Goal: Task Accomplishment & Management: Complete application form

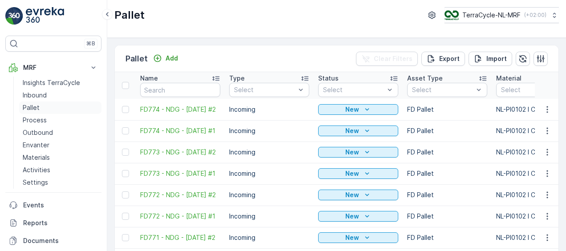
click at [25, 107] on p "Pallet" at bounding box center [31, 107] width 17 height 9
click at [170, 58] on p "Add" at bounding box center [172, 58] width 12 height 9
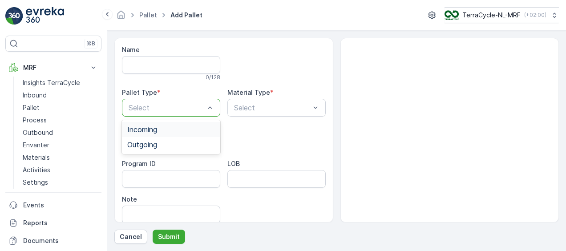
click at [178, 131] on div "Incoming" at bounding box center [171, 130] width 88 height 8
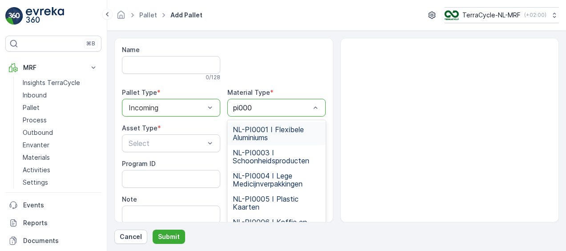
type input "pi0006"
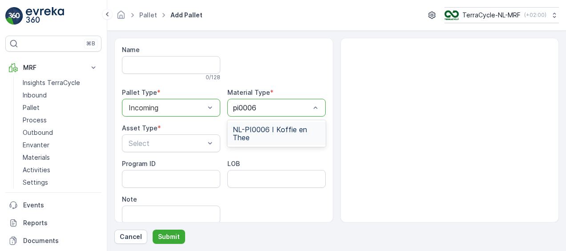
click at [282, 133] on span "NL-PI0006 I Koffie en Thee" at bounding box center [277, 134] width 88 height 16
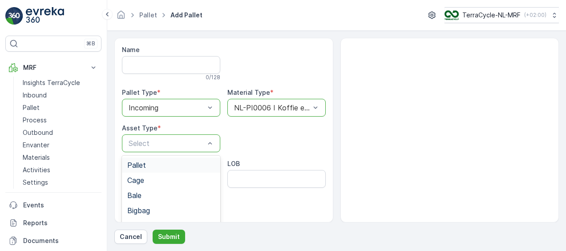
click at [159, 169] on div "Pallet" at bounding box center [171, 165] width 98 height 15
click at [170, 238] on p "Submit" at bounding box center [169, 236] width 22 height 9
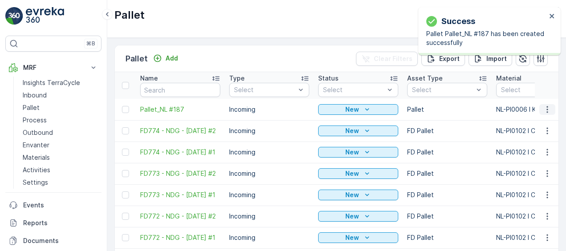
click at [546, 110] on icon "button" at bounding box center [547, 109] width 9 height 9
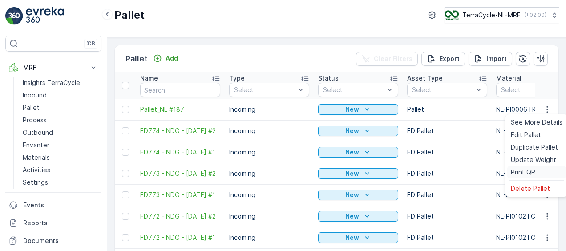
click at [525, 175] on span "Print QR" at bounding box center [523, 172] width 24 height 9
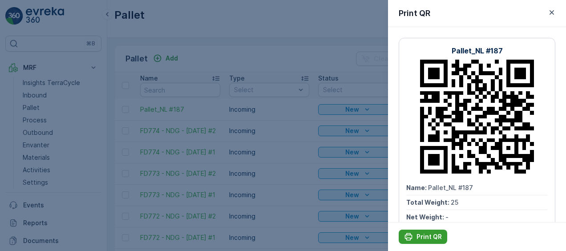
click at [435, 233] on p "Print QR" at bounding box center [429, 236] width 25 height 9
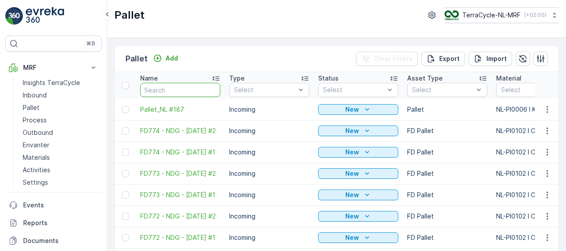
click at [199, 87] on input "text" at bounding box center [180, 90] width 80 height 14
type input "1Z4547VX6896193831"
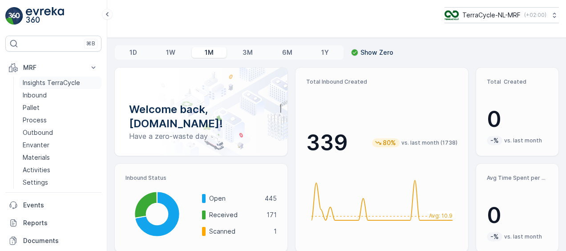
click at [47, 83] on p "Insights TerraCycle" at bounding box center [51, 82] width 57 height 9
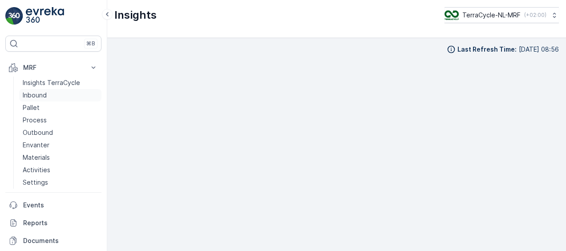
click at [42, 93] on p "Inbound" at bounding box center [35, 95] width 24 height 9
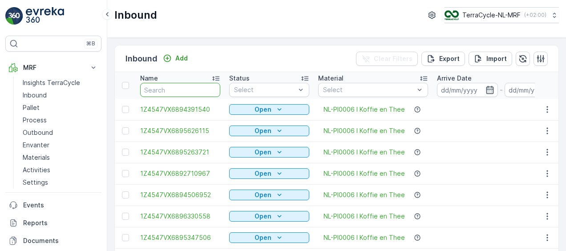
click at [187, 87] on input "text" at bounding box center [180, 90] width 80 height 14
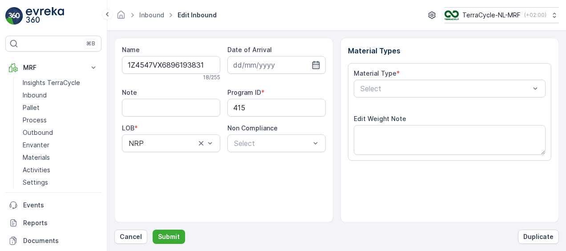
scroll to position [148, 0]
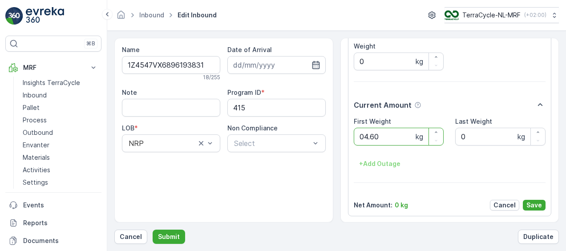
click at [153, 230] on button "Submit" at bounding box center [169, 237] width 33 height 14
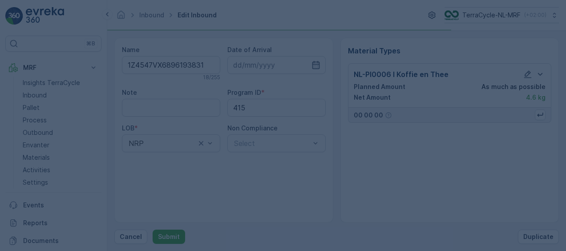
scroll to position [0, 0]
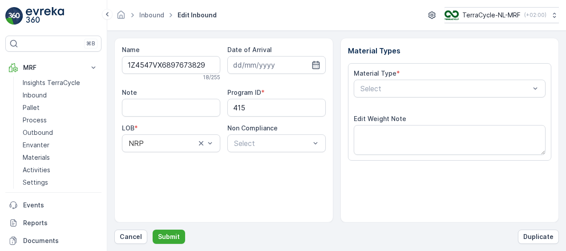
scroll to position [148, 0]
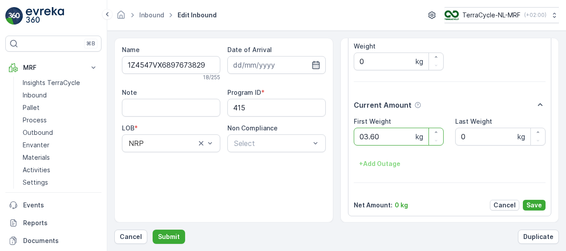
click at [153, 230] on button "Submit" at bounding box center [169, 237] width 33 height 14
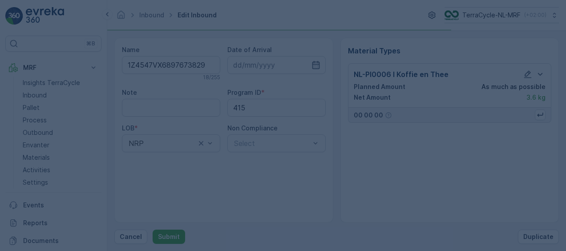
scroll to position [0, 0]
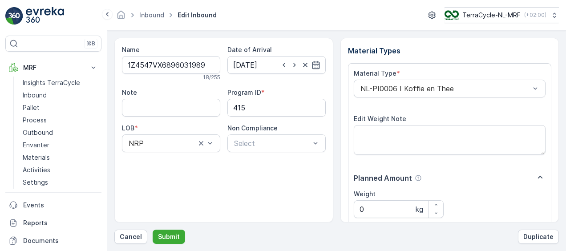
scroll to position [148, 0]
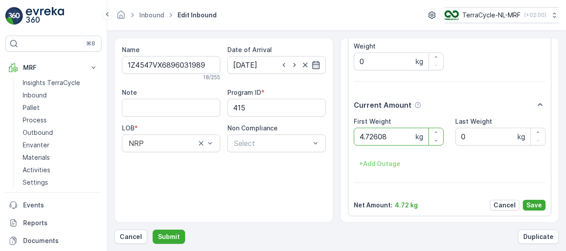
click at [153, 230] on button "Submit" at bounding box center [169, 237] width 33 height 14
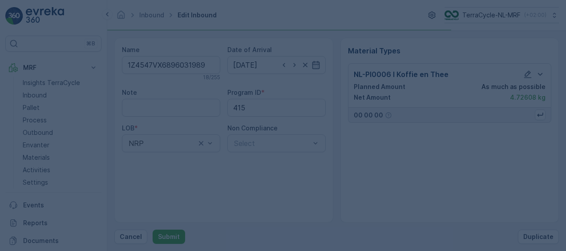
scroll to position [0, 0]
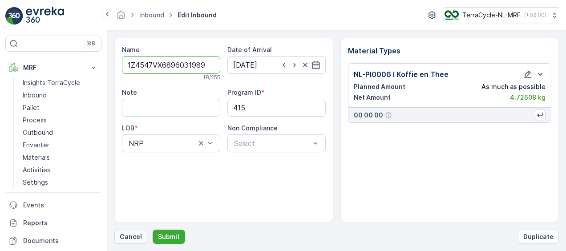
click at [139, 236] on p "Cancel" at bounding box center [131, 236] width 22 height 9
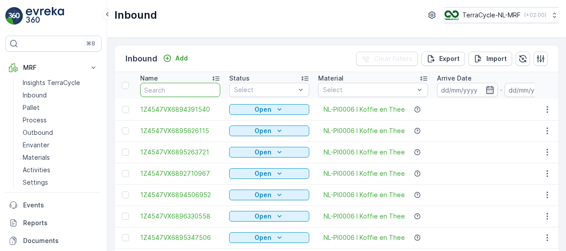
click at [197, 87] on input "text" at bounding box center [180, 90] width 80 height 14
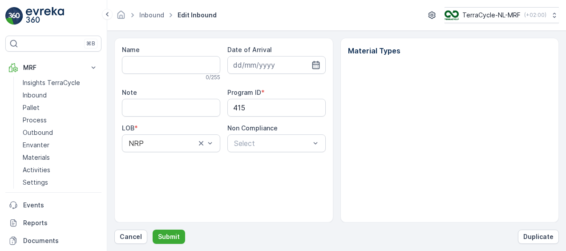
type input "1Z4547VX6896031989"
type input "[DATE]"
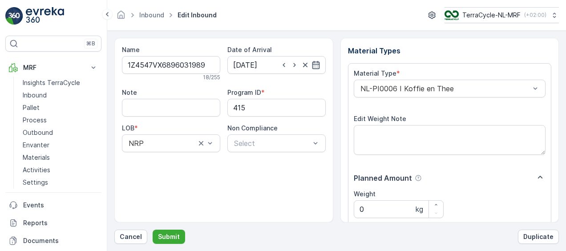
scroll to position [148, 0]
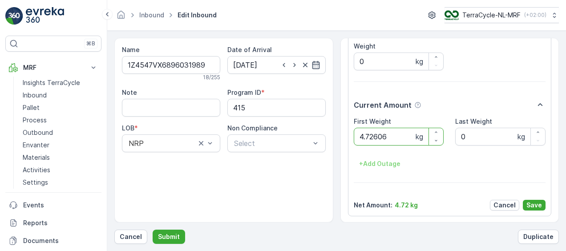
click at [153, 230] on button "Submit" at bounding box center [169, 237] width 33 height 14
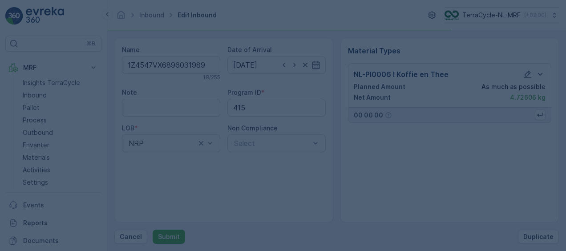
scroll to position [0, 0]
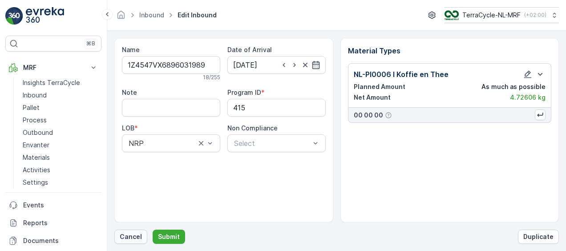
click at [130, 239] on p "Cancel" at bounding box center [131, 236] width 22 height 9
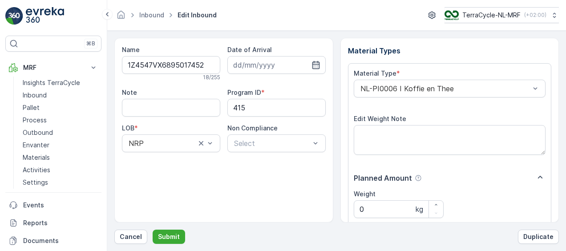
scroll to position [148, 0]
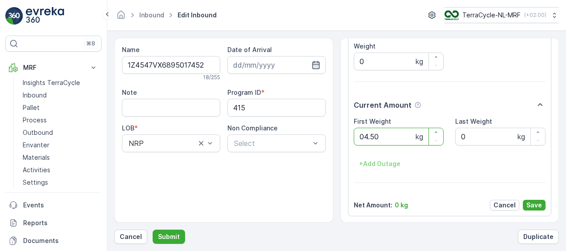
click at [153, 230] on button "Submit" at bounding box center [169, 237] width 33 height 14
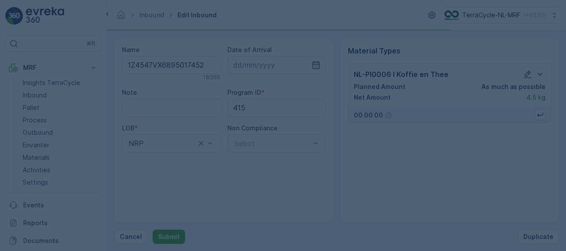
scroll to position [0, 0]
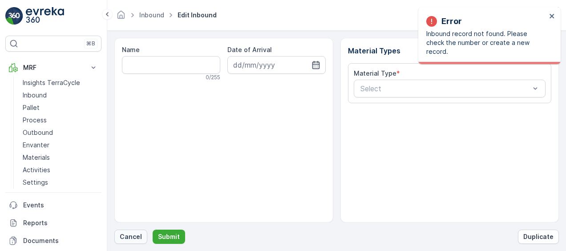
click at [129, 243] on button "Cancel" at bounding box center [130, 237] width 33 height 14
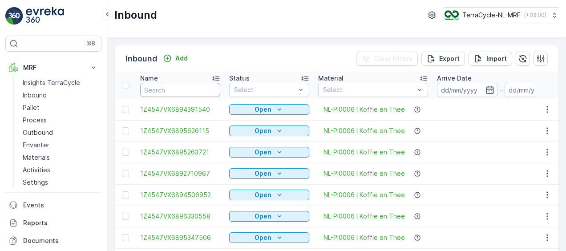
click at [187, 87] on input "text" at bounding box center [180, 90] width 80 height 14
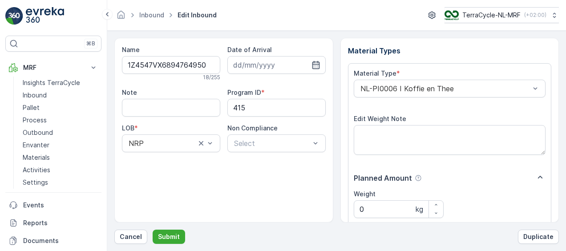
scroll to position [148, 0]
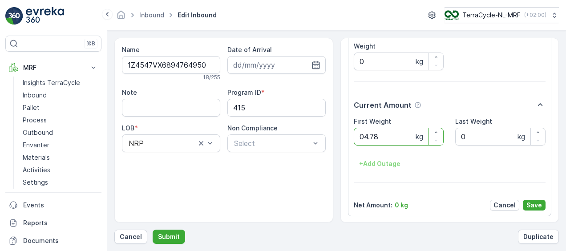
click at [153, 230] on button "Submit" at bounding box center [169, 237] width 33 height 14
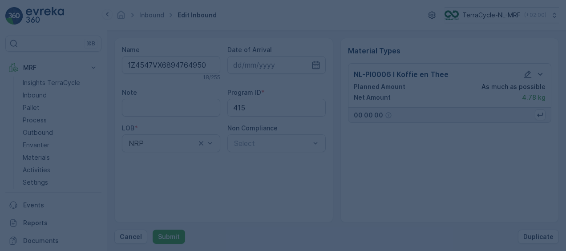
scroll to position [0, 0]
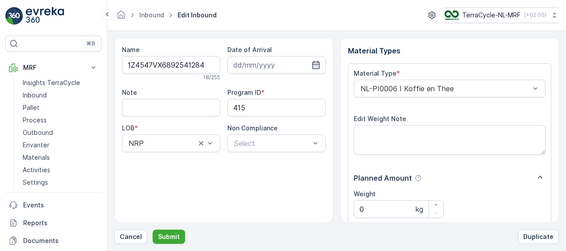
scroll to position [148, 0]
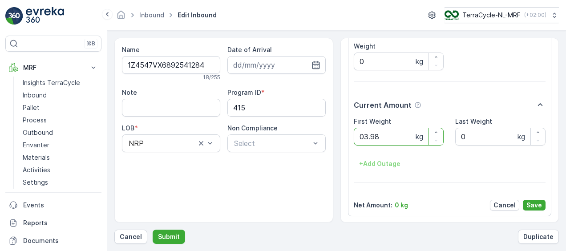
click at [153, 230] on button "Submit" at bounding box center [169, 237] width 33 height 14
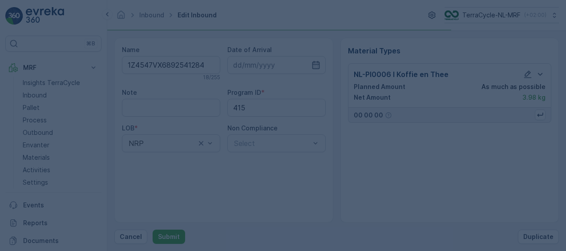
scroll to position [0, 0]
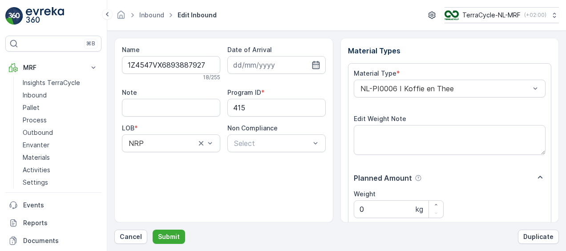
scroll to position [148, 0]
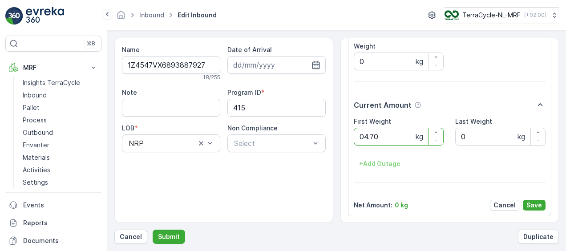
click at [153, 230] on button "Submit" at bounding box center [169, 237] width 33 height 14
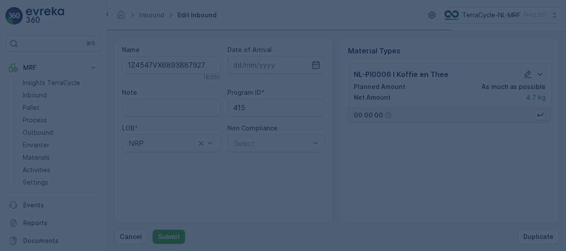
scroll to position [0, 0]
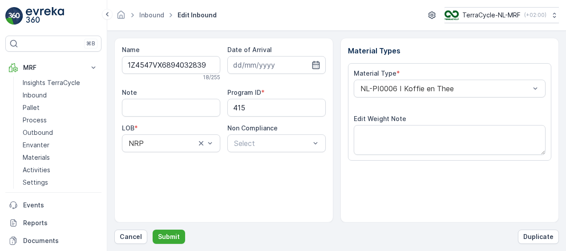
scroll to position [148, 0]
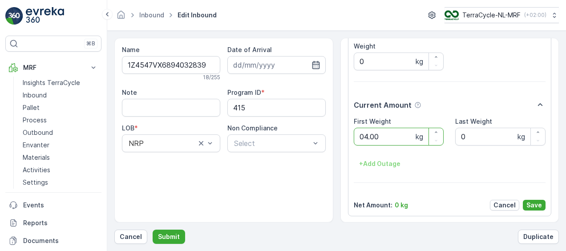
click at [153, 230] on button "Submit" at bounding box center [169, 237] width 33 height 14
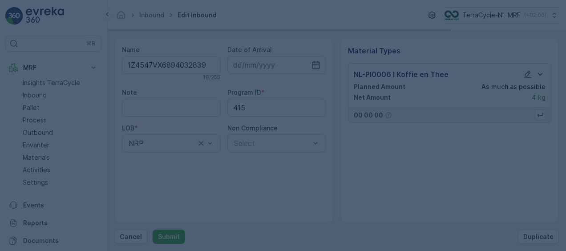
scroll to position [0, 0]
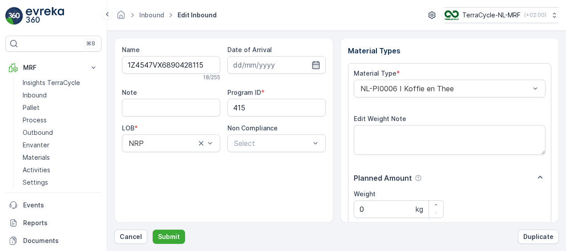
scroll to position [148, 0]
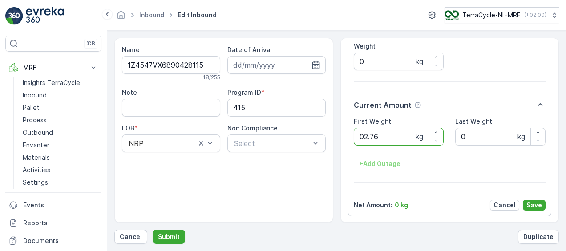
click at [153, 230] on button "Submit" at bounding box center [169, 237] width 33 height 14
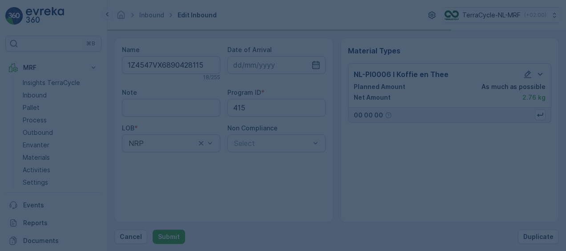
scroll to position [0, 0]
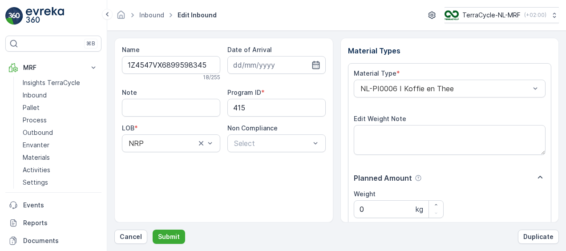
scroll to position [148, 0]
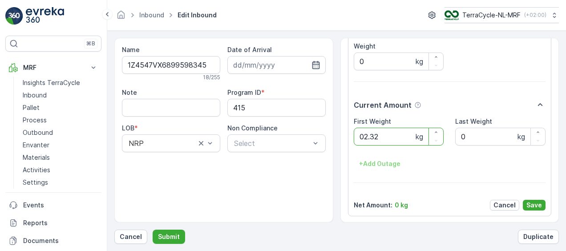
click at [153, 230] on button "Submit" at bounding box center [169, 237] width 33 height 14
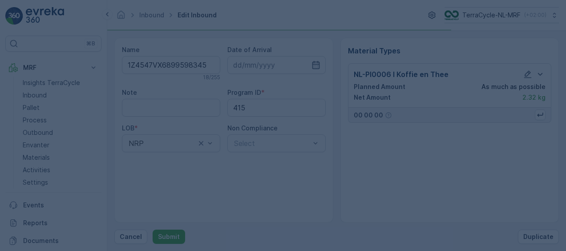
scroll to position [0, 0]
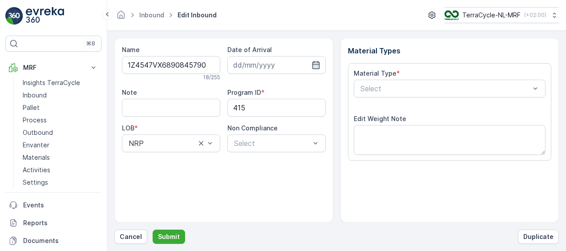
scroll to position [148, 0]
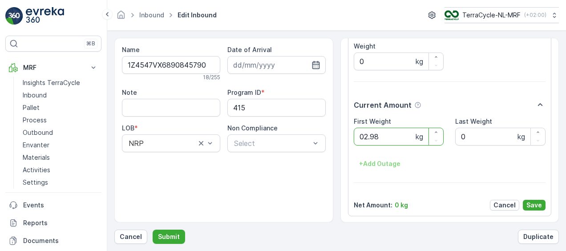
click at [153, 230] on button "Submit" at bounding box center [169, 237] width 33 height 14
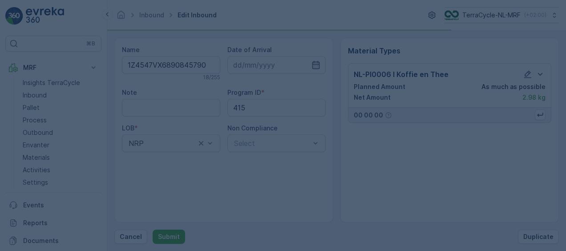
scroll to position [0, 0]
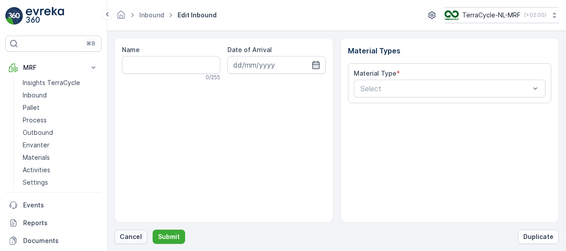
click at [132, 236] on p "Cancel" at bounding box center [131, 236] width 22 height 9
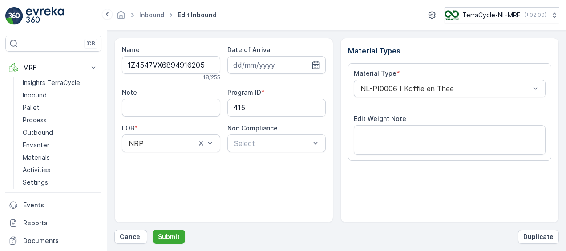
scroll to position [148, 0]
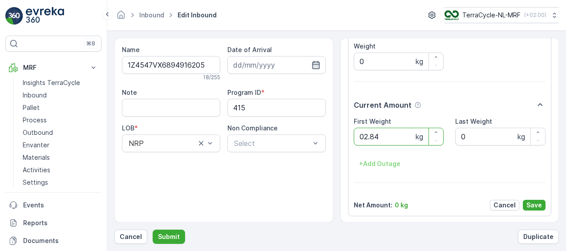
click at [153, 230] on button "Submit" at bounding box center [169, 237] width 33 height 14
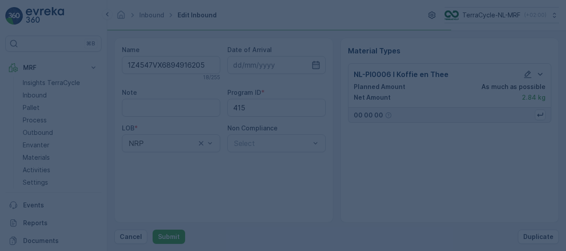
scroll to position [0, 0]
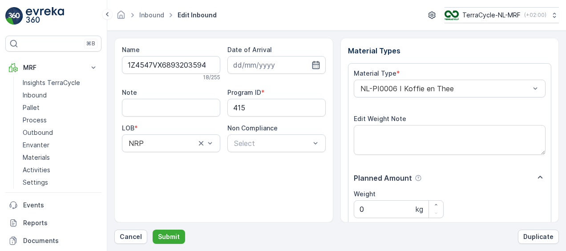
scroll to position [148, 0]
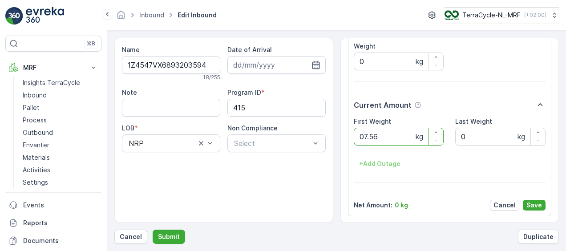
click at [153, 230] on button "Submit" at bounding box center [169, 237] width 33 height 14
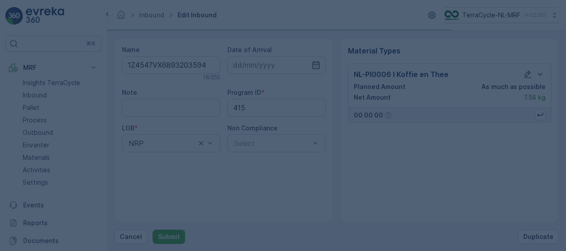
scroll to position [0, 0]
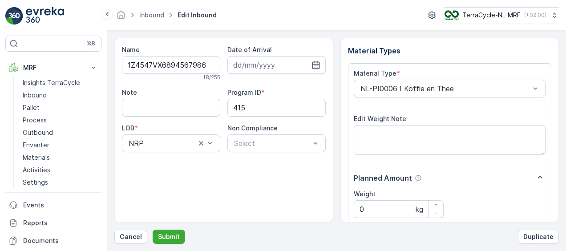
scroll to position [148, 0]
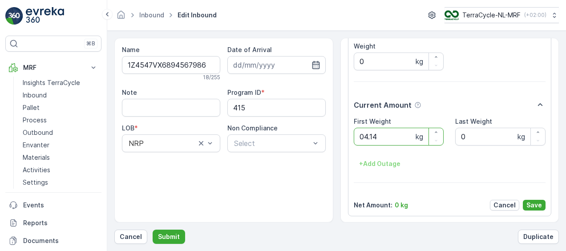
click at [153, 230] on button "Submit" at bounding box center [169, 237] width 33 height 14
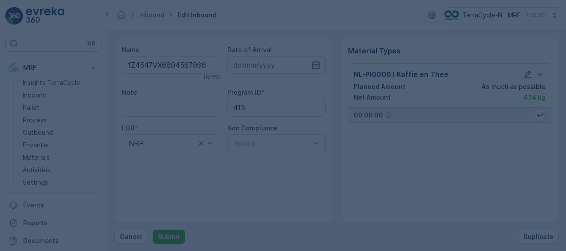
scroll to position [0, 0]
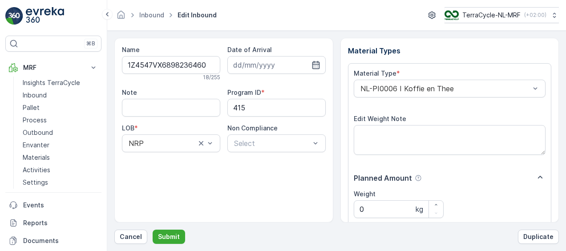
scroll to position [148, 0]
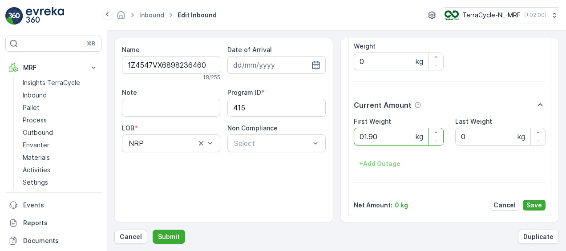
click at [153, 230] on button "Submit" at bounding box center [169, 237] width 33 height 14
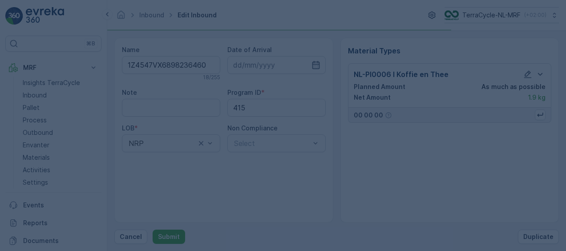
scroll to position [0, 0]
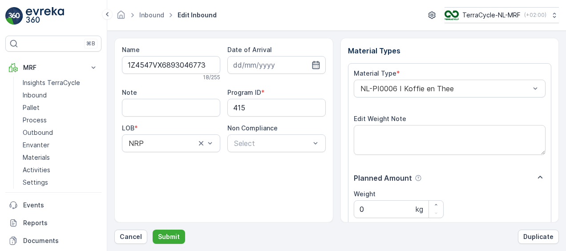
scroll to position [148, 0]
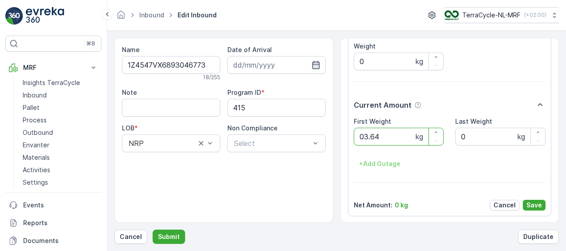
click at [153, 230] on button "Submit" at bounding box center [169, 237] width 33 height 14
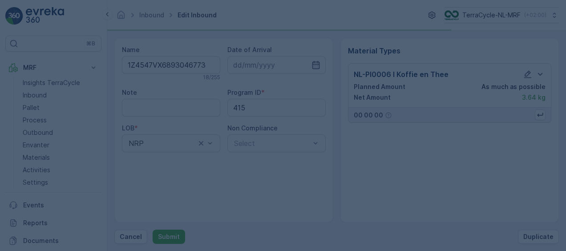
scroll to position [0, 0]
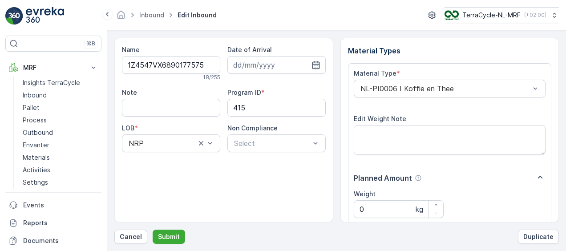
scroll to position [148, 0]
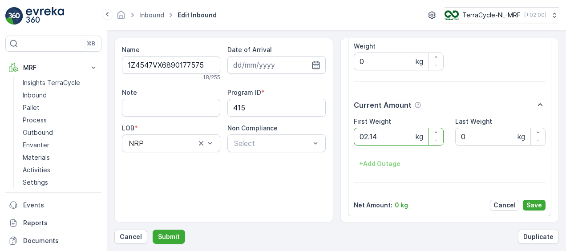
click at [153, 230] on button "Submit" at bounding box center [169, 237] width 33 height 14
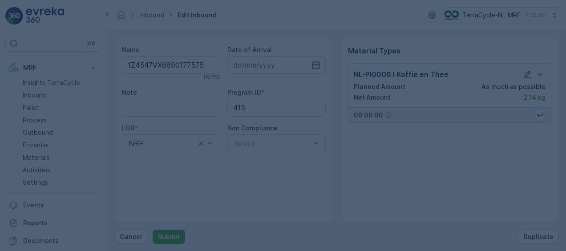
scroll to position [0, 0]
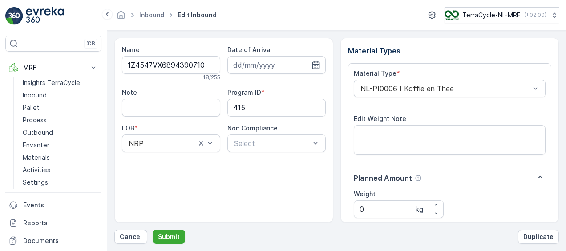
scroll to position [148, 0]
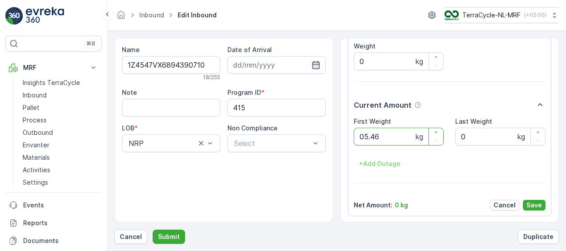
click at [153, 230] on button "Submit" at bounding box center [169, 237] width 33 height 14
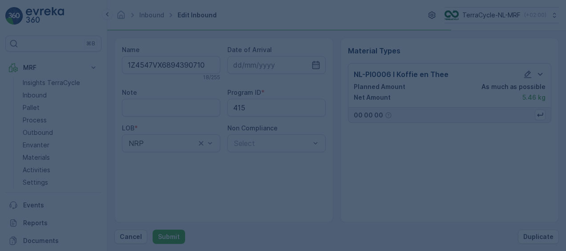
scroll to position [0, 0]
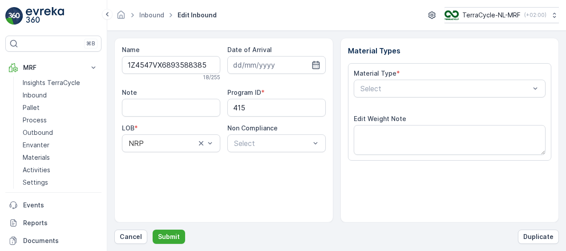
scroll to position [148, 0]
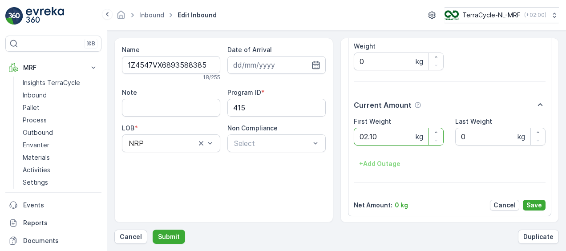
click at [153, 230] on button "Submit" at bounding box center [169, 237] width 33 height 14
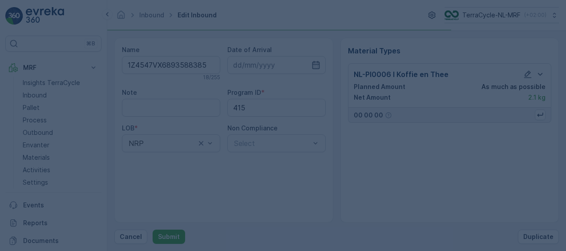
scroll to position [0, 0]
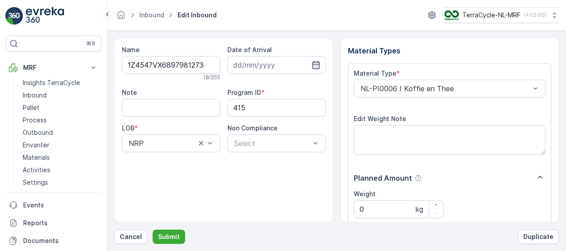
scroll to position [148, 0]
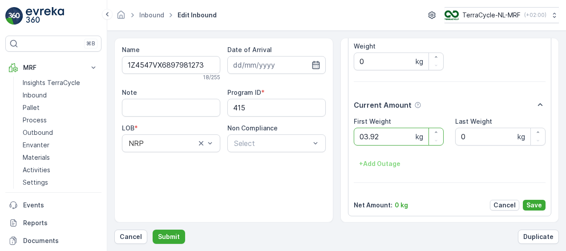
click at [153, 230] on button "Submit" at bounding box center [169, 237] width 33 height 14
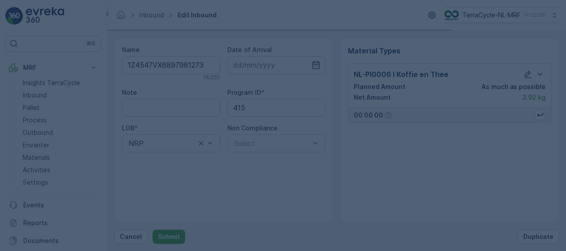
scroll to position [0, 0]
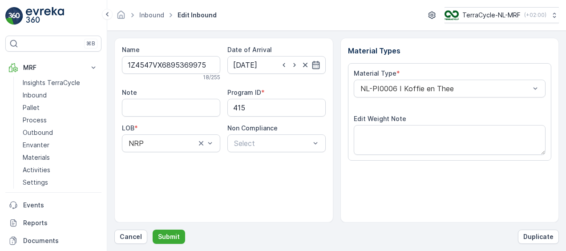
scroll to position [148, 0]
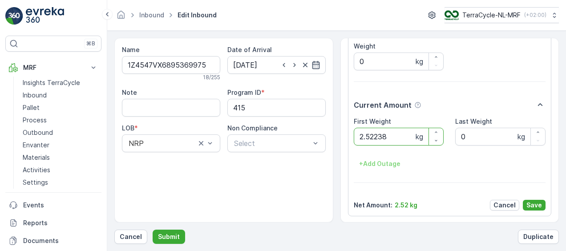
click at [153, 230] on button "Submit" at bounding box center [169, 237] width 33 height 14
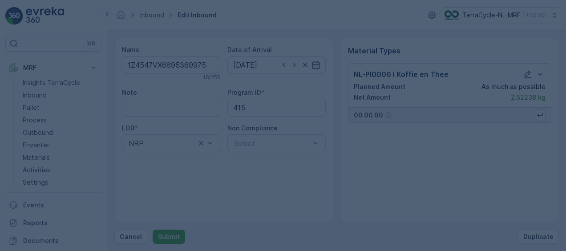
scroll to position [0, 0]
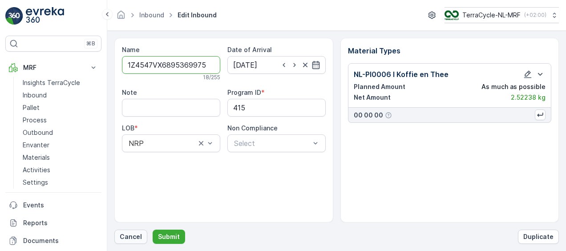
click at [129, 240] on p "Cancel" at bounding box center [131, 236] width 22 height 9
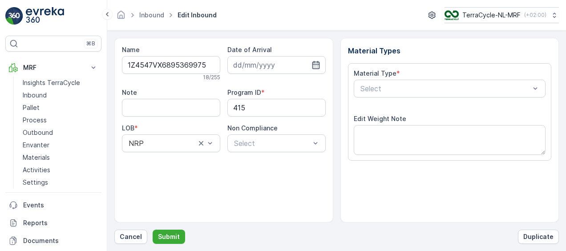
type input "[DATE]"
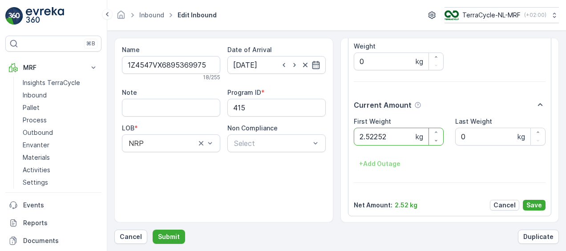
click at [153, 230] on button "Submit" at bounding box center [169, 237] width 33 height 14
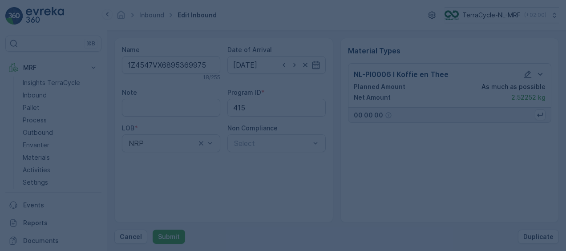
scroll to position [0, 0]
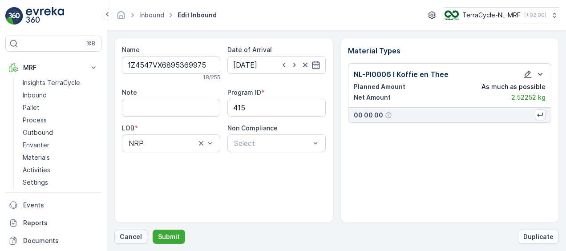
click at [129, 235] on p "Cancel" at bounding box center [131, 236] width 22 height 9
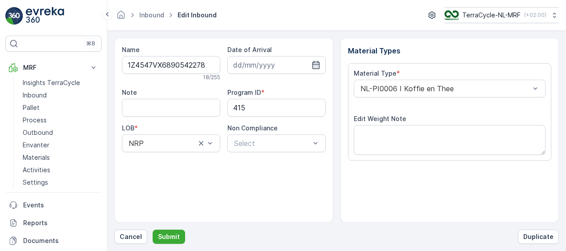
scroll to position [148, 0]
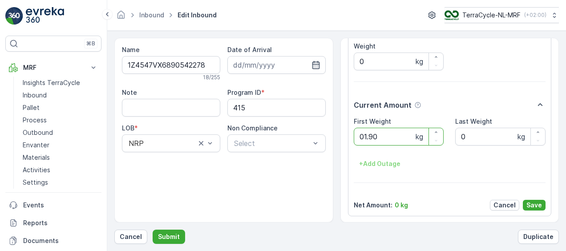
click at [153, 230] on button "Submit" at bounding box center [169, 237] width 33 height 14
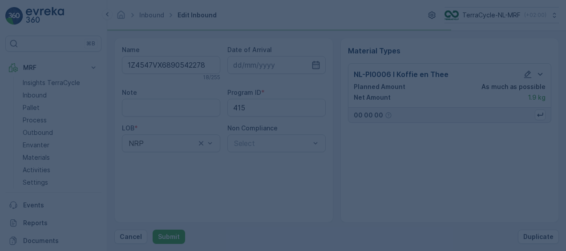
scroll to position [0, 0]
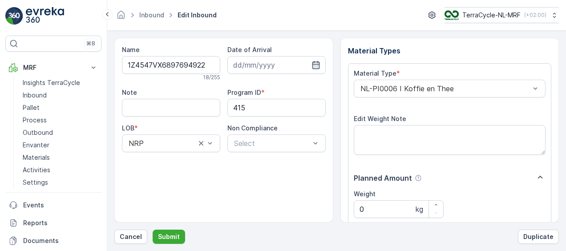
scroll to position [148, 0]
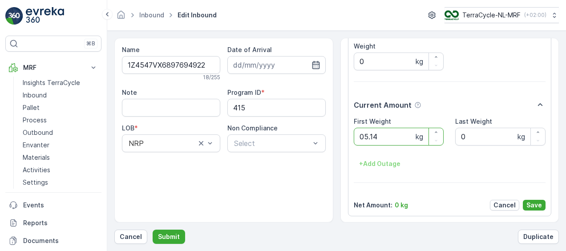
click at [153, 230] on button "Submit" at bounding box center [169, 237] width 33 height 14
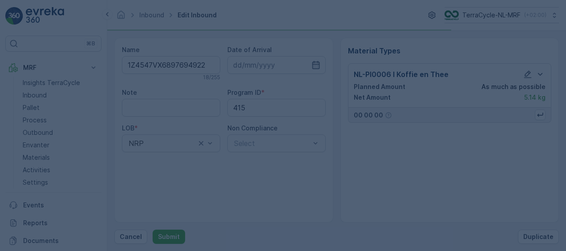
scroll to position [0, 0]
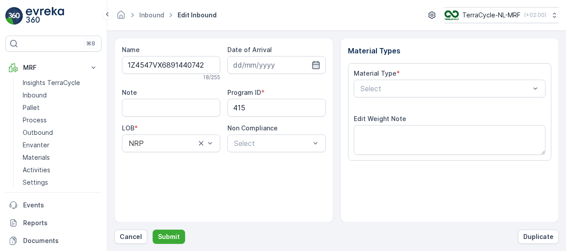
scroll to position [148, 0]
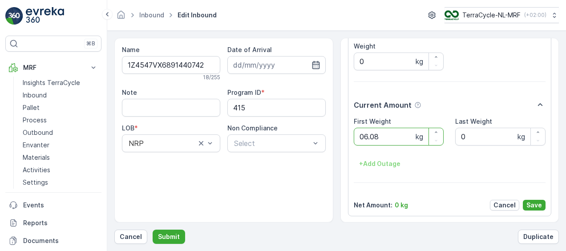
click at [153, 230] on button "Submit" at bounding box center [169, 237] width 33 height 14
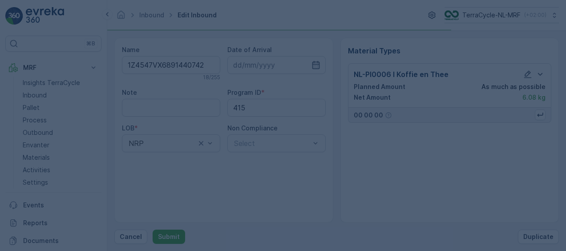
scroll to position [0, 0]
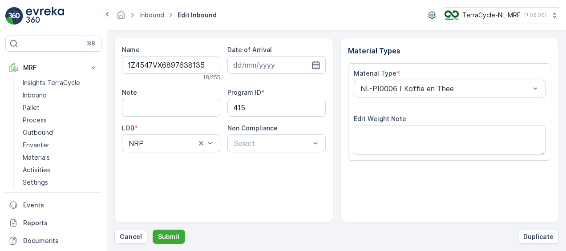
scroll to position [148, 0]
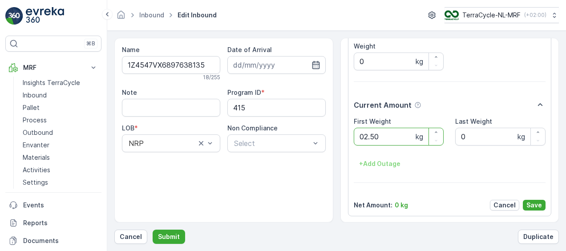
click at [153, 230] on button "Submit" at bounding box center [169, 237] width 33 height 14
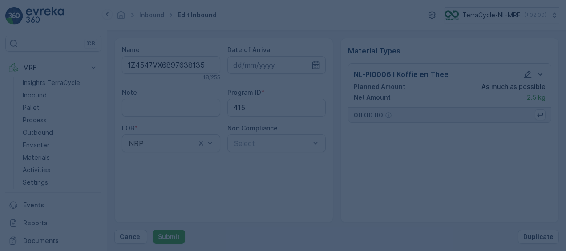
scroll to position [0, 0]
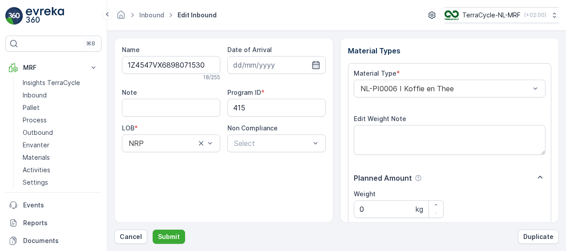
scroll to position [148, 0]
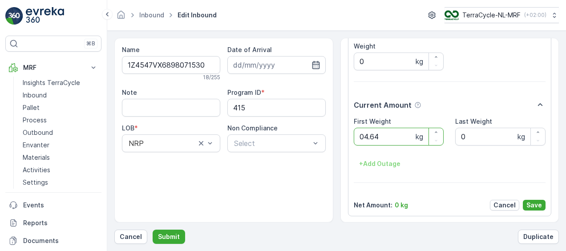
click at [153, 230] on button "Submit" at bounding box center [169, 237] width 33 height 14
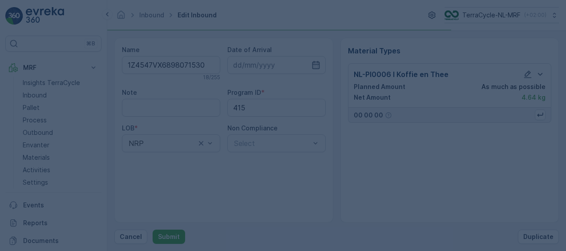
scroll to position [0, 0]
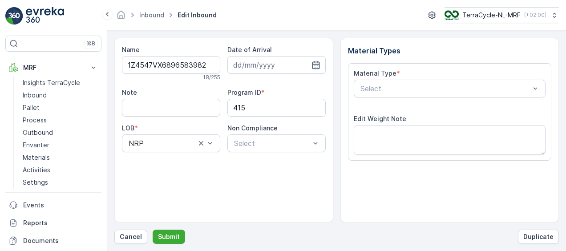
scroll to position [148, 0]
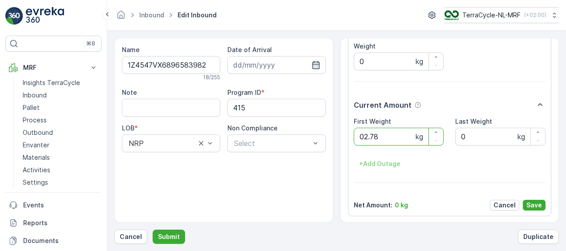
click at [153, 230] on button "Submit" at bounding box center [169, 237] width 33 height 14
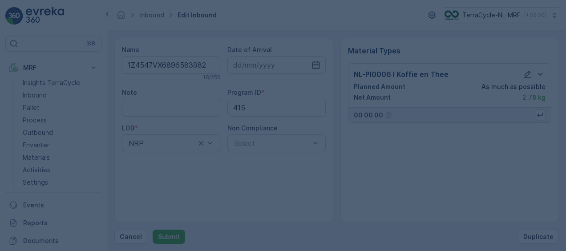
scroll to position [0, 0]
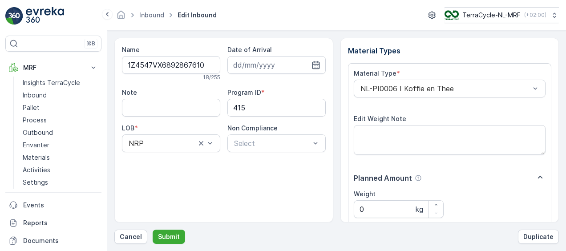
scroll to position [148, 0]
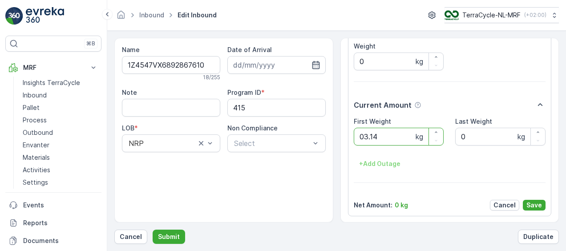
click at [153, 230] on button "Submit" at bounding box center [169, 237] width 33 height 14
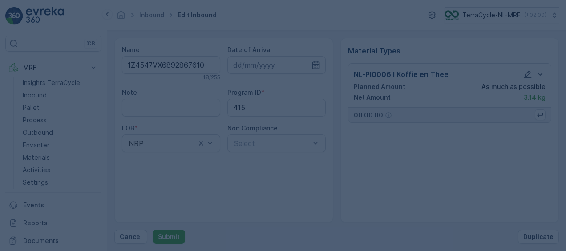
scroll to position [0, 0]
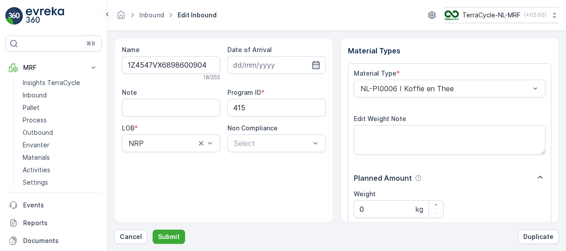
scroll to position [148, 0]
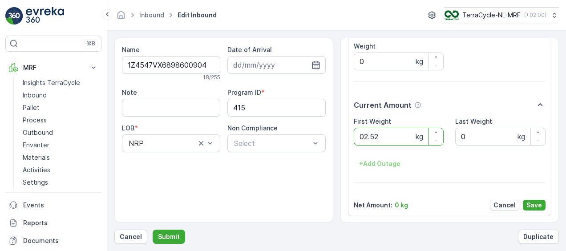
click at [153, 230] on button "Submit" at bounding box center [169, 237] width 33 height 14
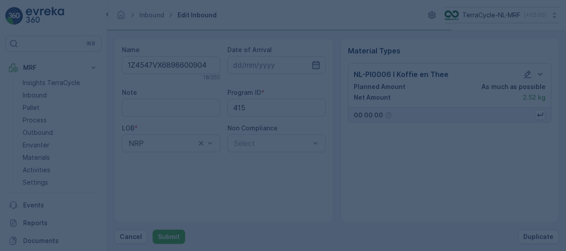
scroll to position [0, 0]
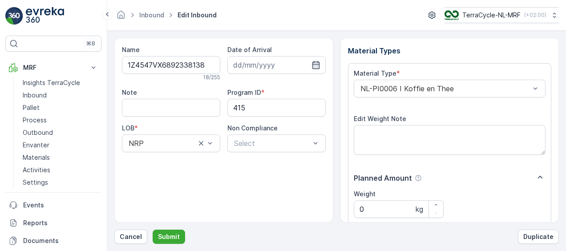
scroll to position [148, 0]
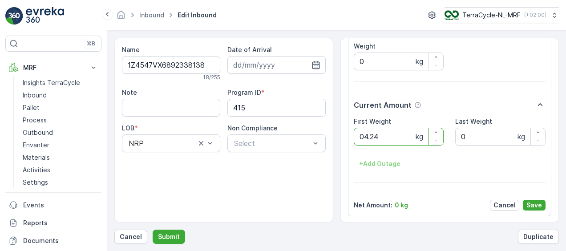
click at [153, 230] on button "Submit" at bounding box center [169, 237] width 33 height 14
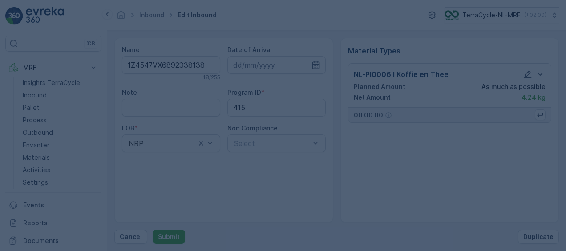
scroll to position [0, 0]
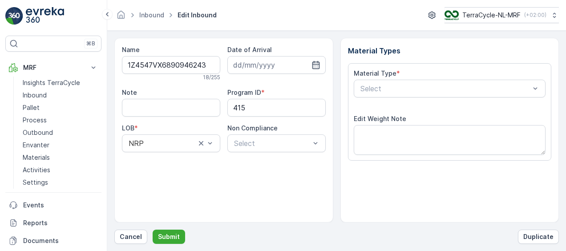
scroll to position [148, 0]
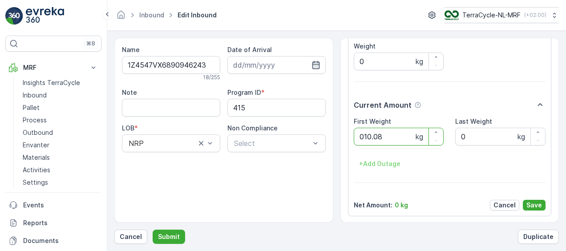
click at [153, 230] on button "Submit" at bounding box center [169, 237] width 33 height 14
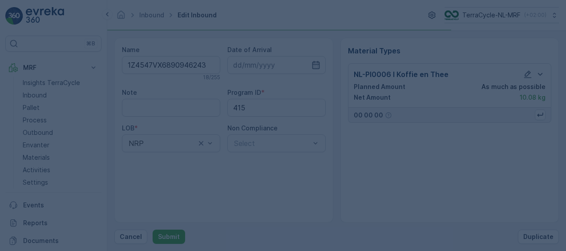
scroll to position [0, 0]
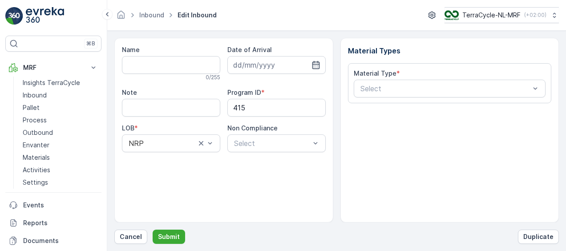
type input "1Z4547VX6893038559"
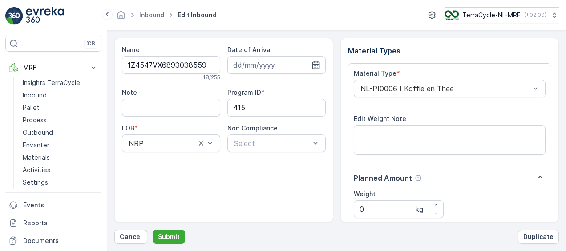
scroll to position [148, 0]
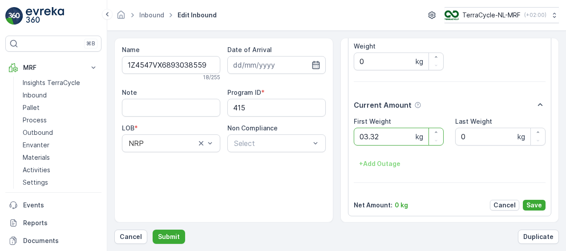
click at [153, 230] on button "Submit" at bounding box center [169, 237] width 33 height 14
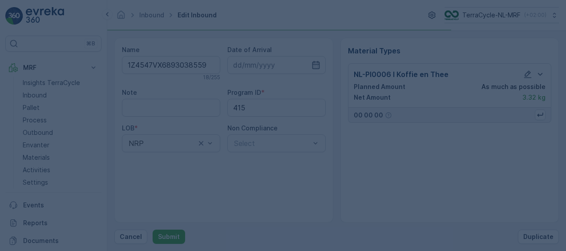
scroll to position [0, 0]
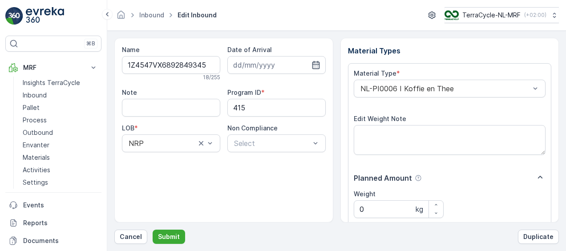
scroll to position [148, 0]
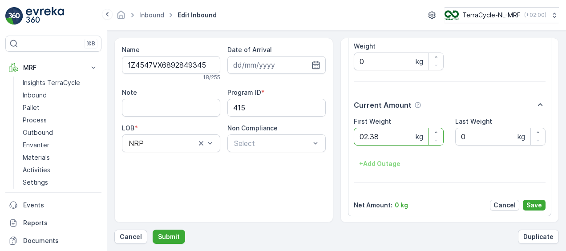
click at [153, 230] on button "Submit" at bounding box center [169, 237] width 33 height 14
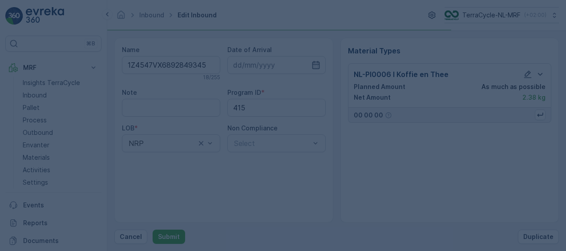
scroll to position [0, 0]
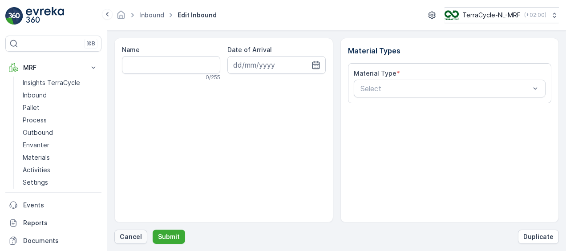
click at [132, 236] on p "Cancel" at bounding box center [131, 236] width 22 height 9
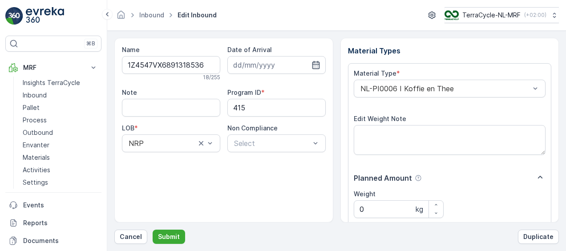
scroll to position [148, 0]
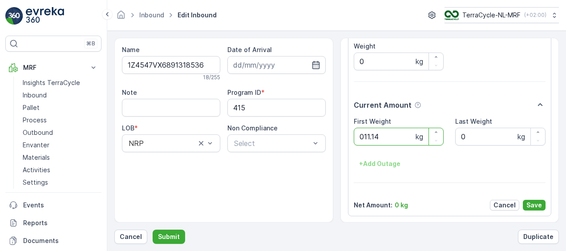
click at [153, 230] on button "Submit" at bounding box center [169, 237] width 33 height 14
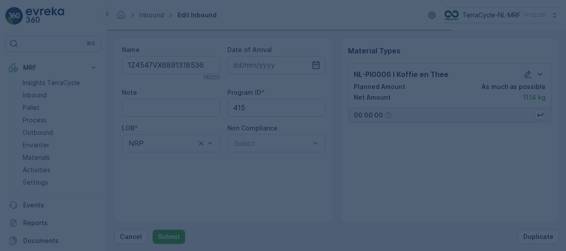
scroll to position [0, 0]
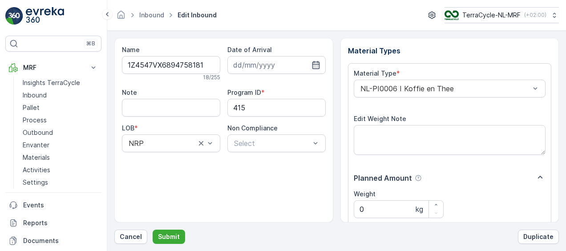
scroll to position [148, 0]
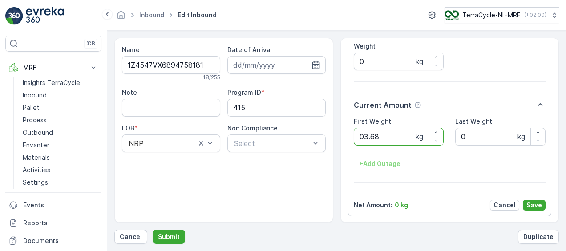
click at [153, 230] on button "Submit" at bounding box center [169, 237] width 33 height 14
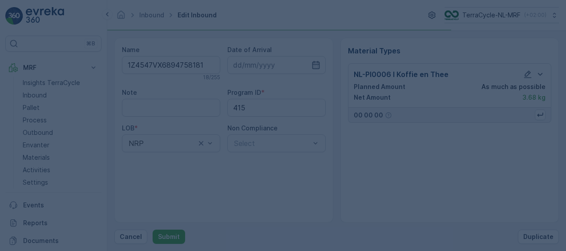
scroll to position [0, 0]
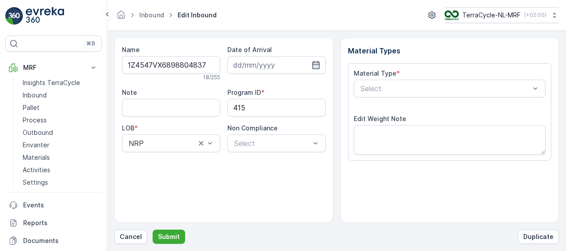
scroll to position [148, 0]
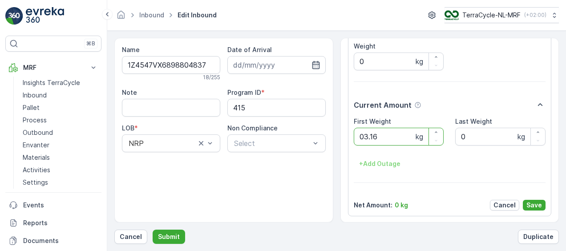
click at [153, 230] on button "Submit" at bounding box center [169, 237] width 33 height 14
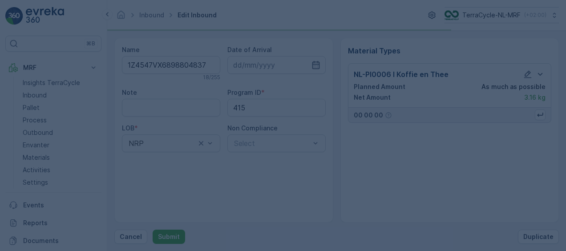
scroll to position [0, 0]
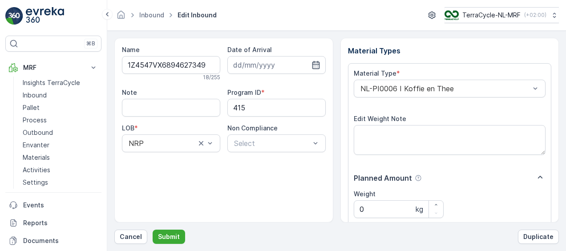
scroll to position [148, 0]
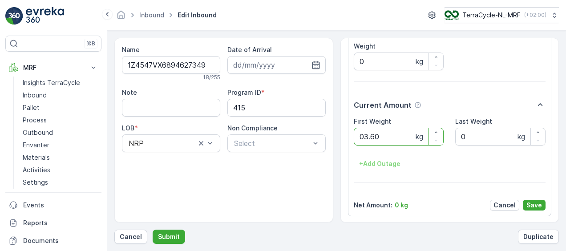
click at [153, 230] on button "Submit" at bounding box center [169, 237] width 33 height 14
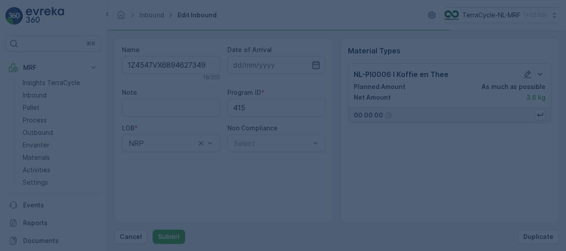
scroll to position [0, 0]
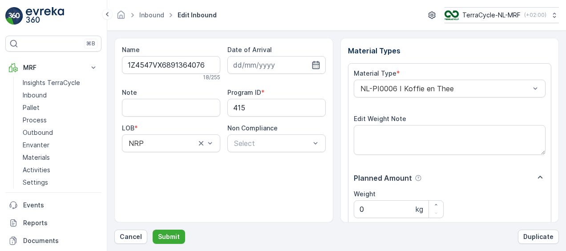
scroll to position [148, 0]
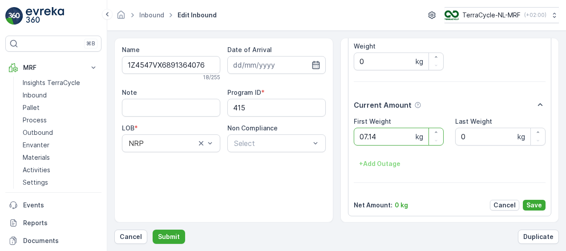
click at [153, 230] on button "Submit" at bounding box center [169, 237] width 33 height 14
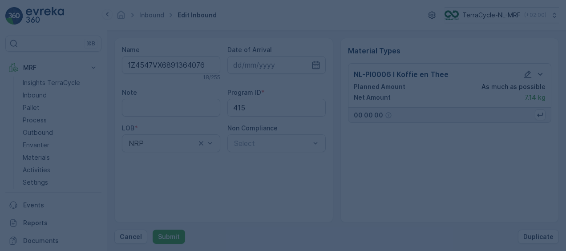
scroll to position [0, 0]
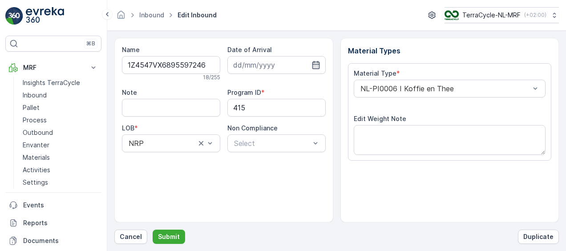
scroll to position [148, 0]
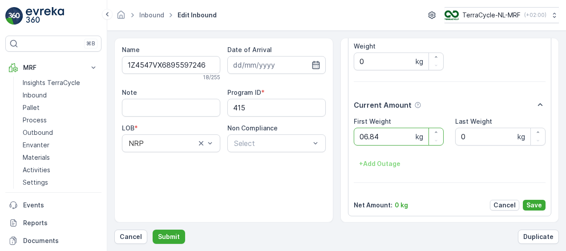
click at [153, 230] on button "Submit" at bounding box center [169, 237] width 33 height 14
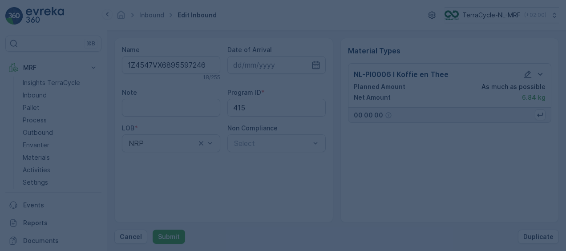
scroll to position [0, 0]
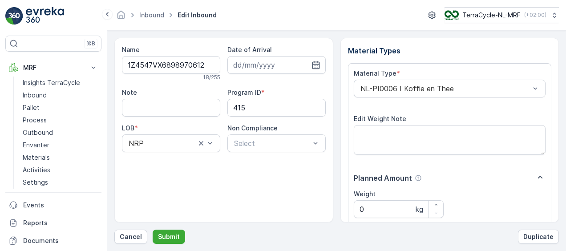
scroll to position [148, 0]
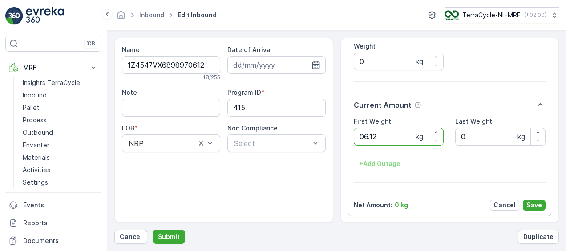
click at [153, 230] on button "Submit" at bounding box center [169, 237] width 33 height 14
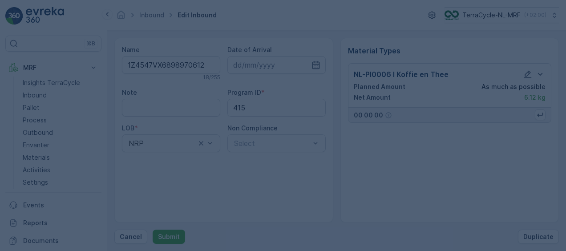
scroll to position [0, 0]
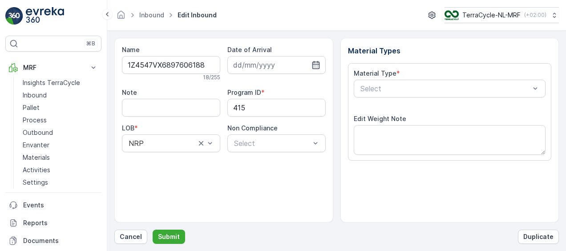
scroll to position [148, 0]
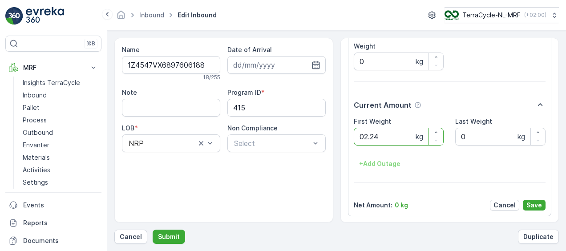
click at [153, 230] on button "Submit" at bounding box center [169, 237] width 33 height 14
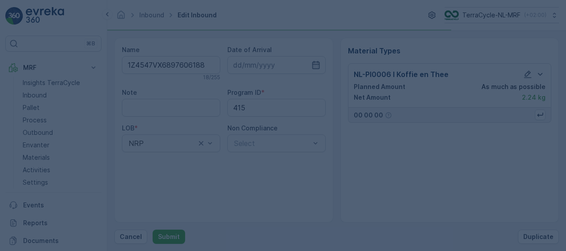
scroll to position [0, 0]
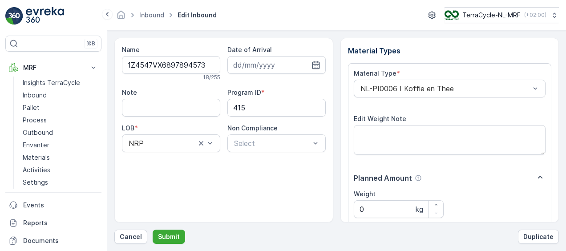
scroll to position [148, 0]
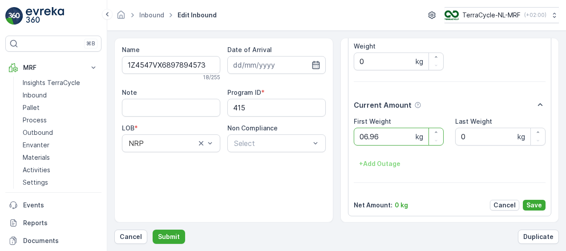
click at [153, 230] on button "Submit" at bounding box center [169, 237] width 33 height 14
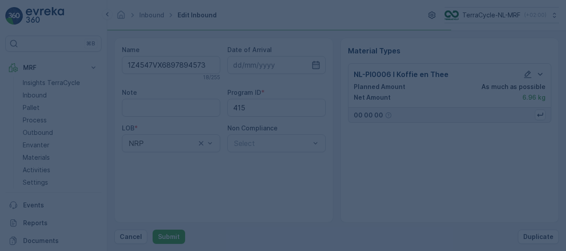
scroll to position [0, 0]
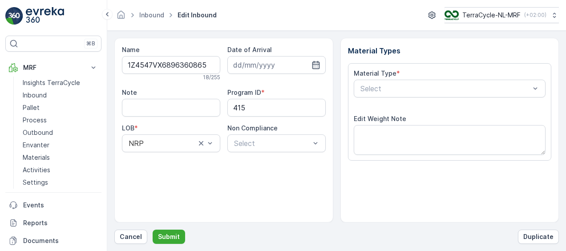
scroll to position [148, 0]
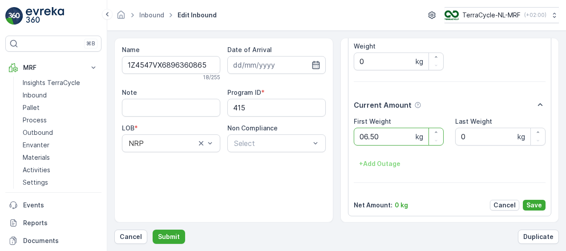
click at [153, 230] on button "Submit" at bounding box center [169, 237] width 33 height 14
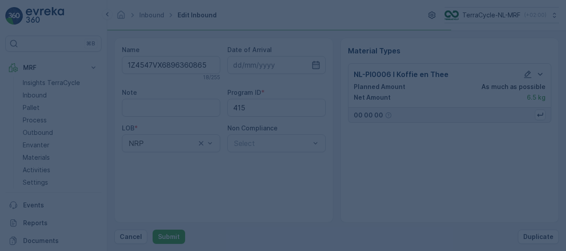
scroll to position [0, 0]
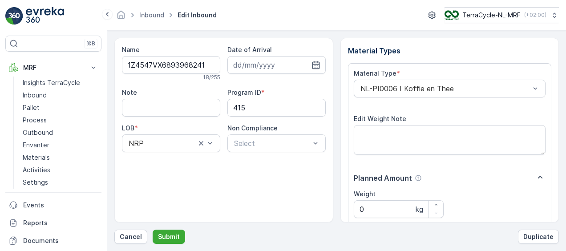
scroll to position [148, 0]
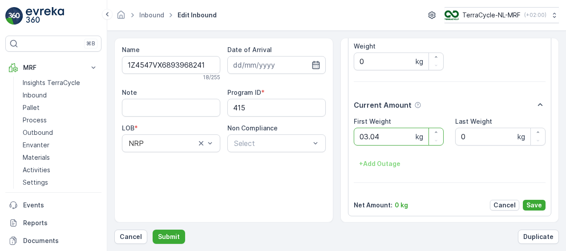
click at [153, 230] on button "Submit" at bounding box center [169, 237] width 33 height 14
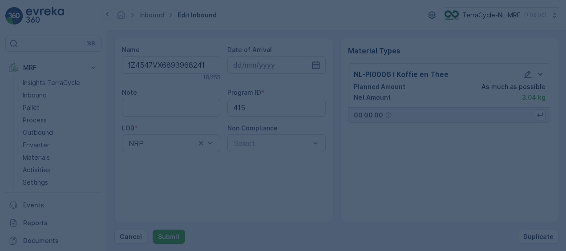
scroll to position [0, 0]
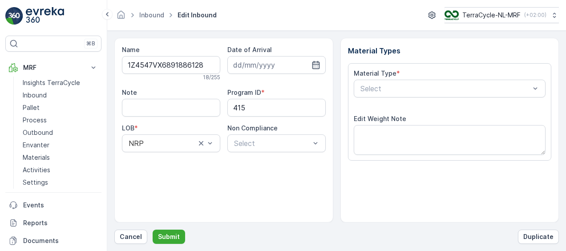
scroll to position [148, 0]
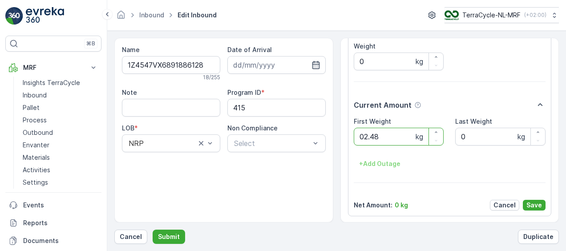
click at [153, 230] on button "Submit" at bounding box center [169, 237] width 33 height 14
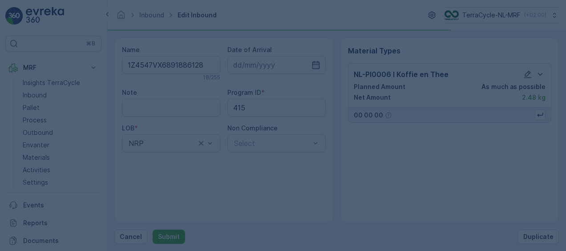
scroll to position [0, 0]
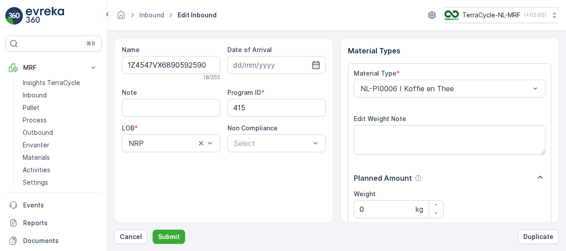
scroll to position [148, 0]
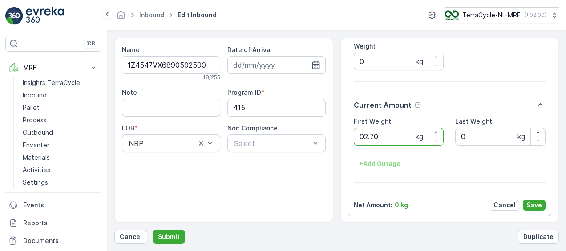
click at [153, 230] on button "Submit" at bounding box center [169, 237] width 33 height 14
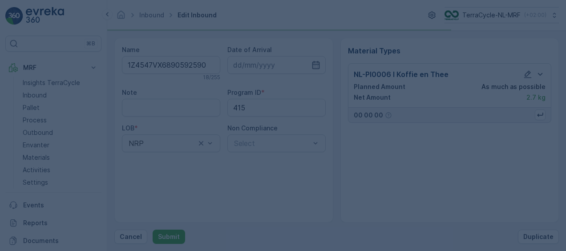
scroll to position [0, 0]
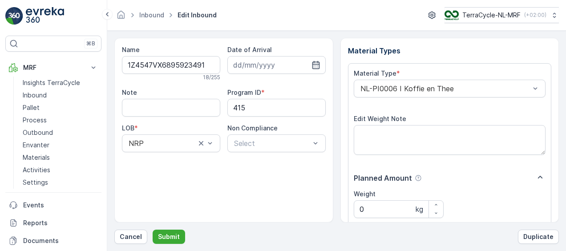
scroll to position [148, 0]
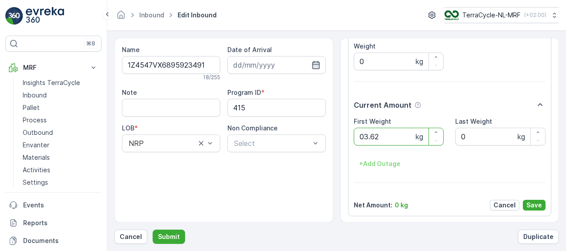
click at [153, 230] on button "Submit" at bounding box center [169, 237] width 33 height 14
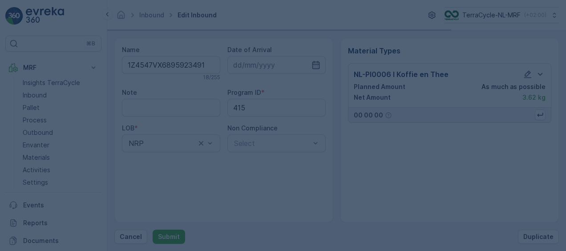
scroll to position [0, 0]
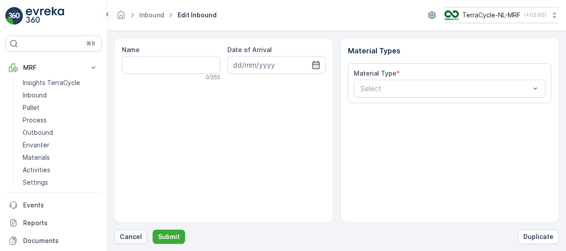
click at [133, 237] on p "Cancel" at bounding box center [131, 236] width 22 height 9
click at [133, 234] on p "Cancel" at bounding box center [131, 236] width 22 height 9
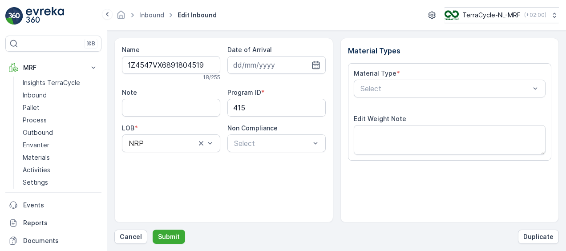
scroll to position [148, 0]
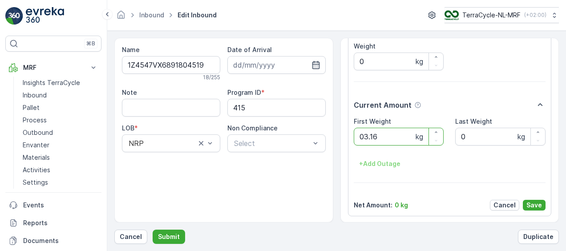
click at [153, 230] on button "Submit" at bounding box center [169, 237] width 33 height 14
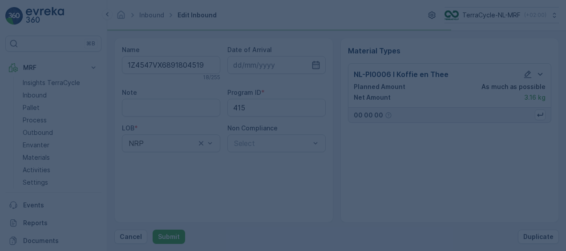
scroll to position [0, 0]
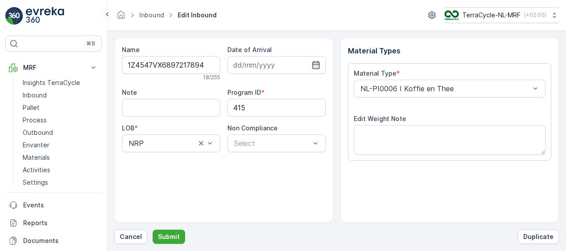
scroll to position [148, 0]
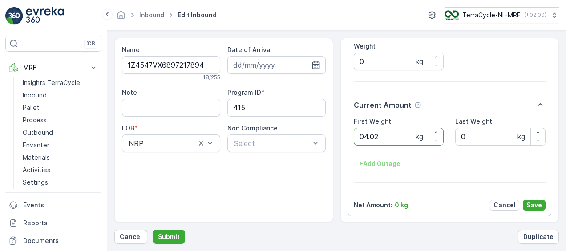
click at [153, 230] on button "Submit" at bounding box center [169, 237] width 33 height 14
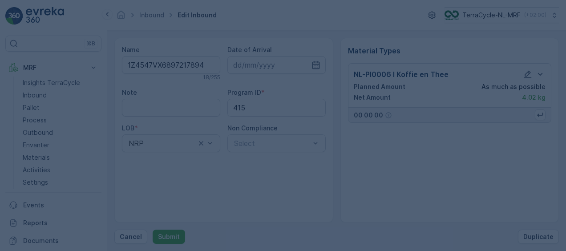
scroll to position [0, 0]
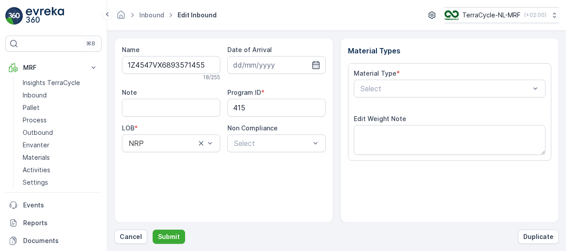
scroll to position [148, 0]
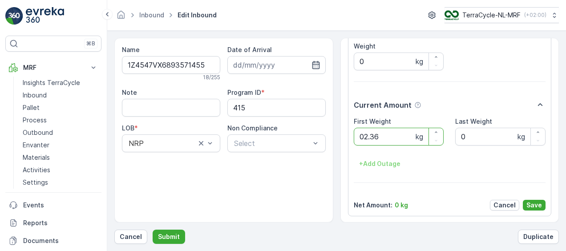
click at [153, 230] on button "Submit" at bounding box center [169, 237] width 33 height 14
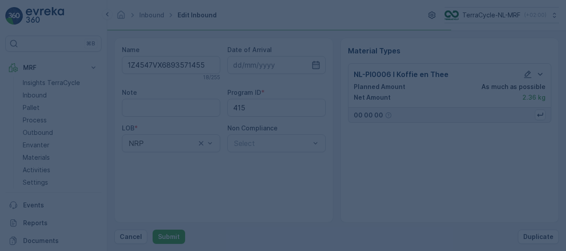
scroll to position [0, 0]
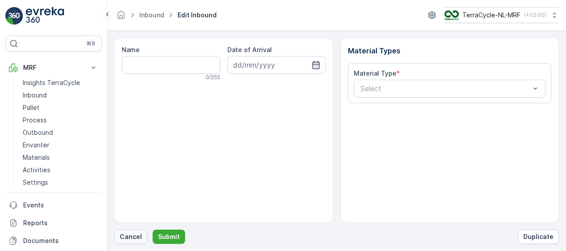
click at [129, 238] on p "Cancel" at bounding box center [131, 236] width 22 height 9
